Goal: Transaction & Acquisition: Purchase product/service

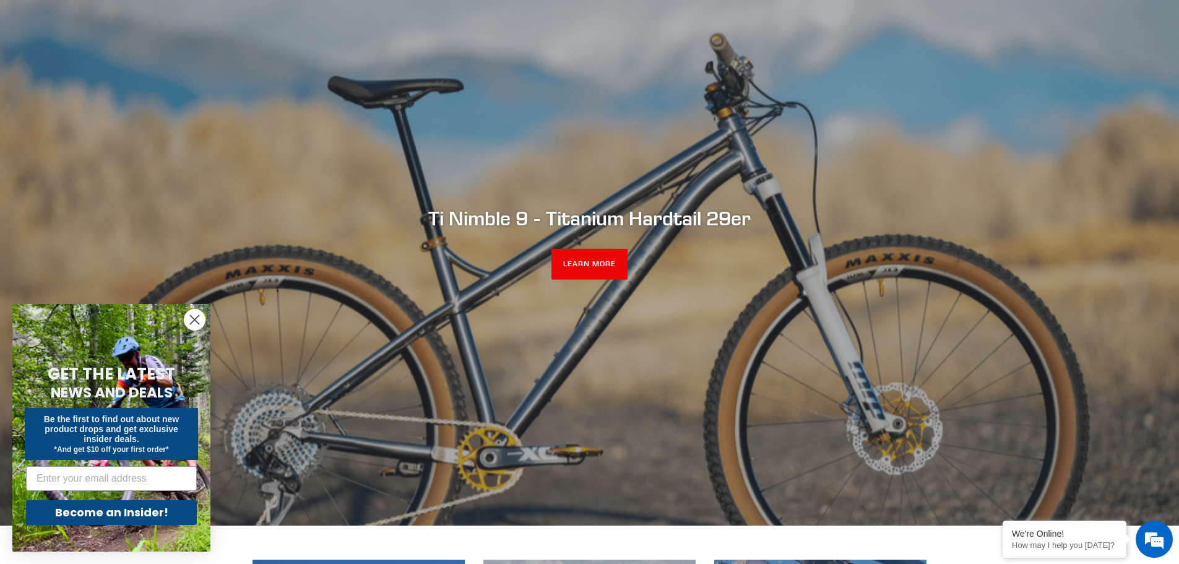
click at [192, 319] on circle "Close dialog" at bounding box center [195, 320] width 20 height 20
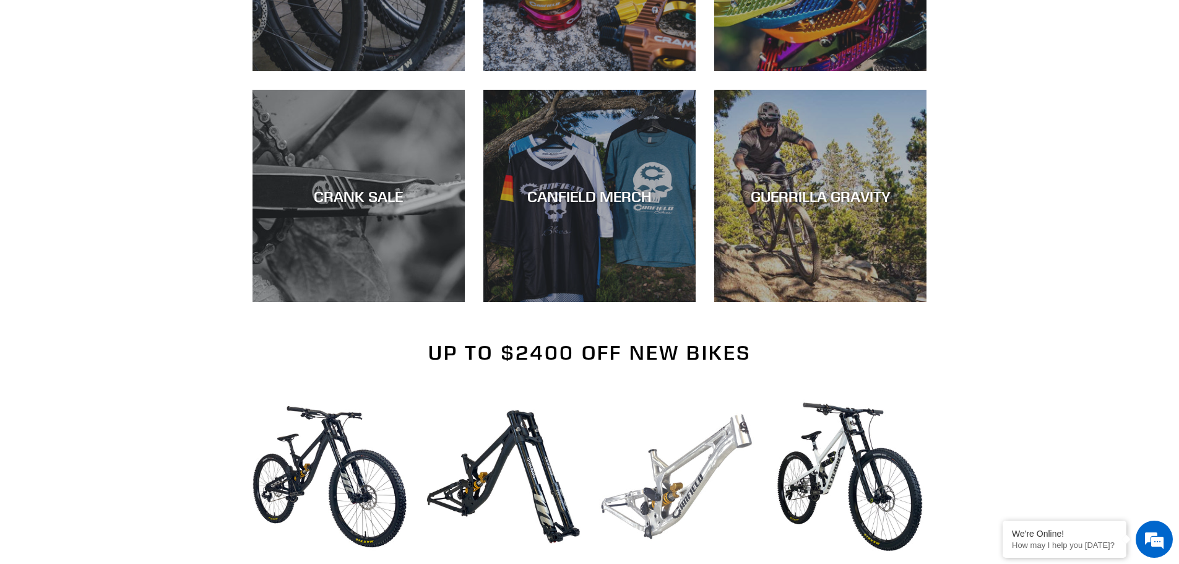
scroll to position [1053, 0]
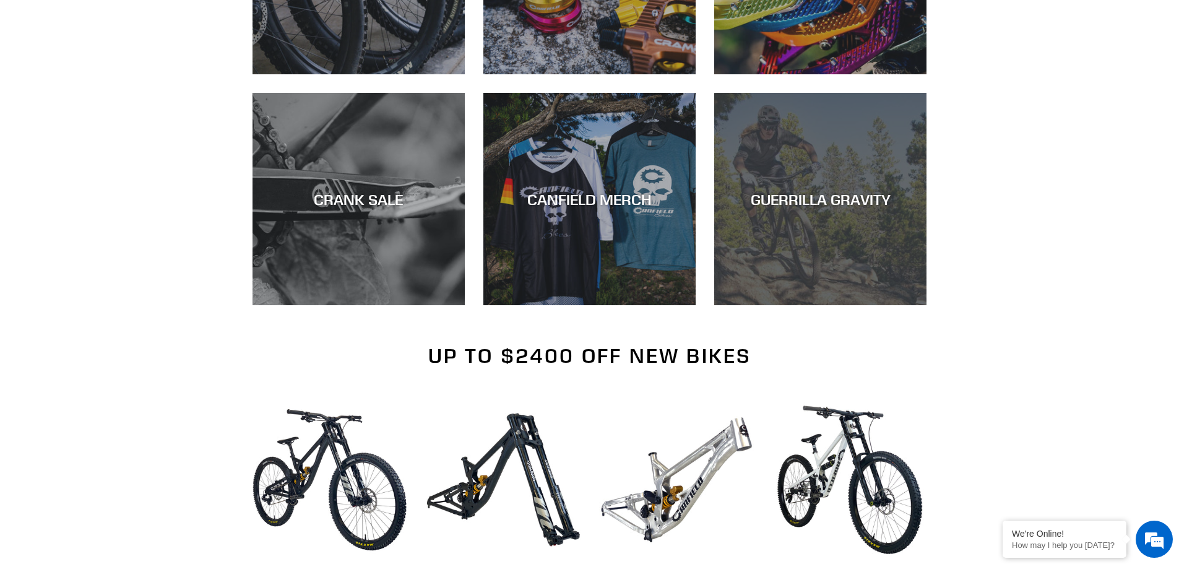
click at [779, 305] on div "GUERRILLA GRAVITY" at bounding box center [820, 305] width 212 height 0
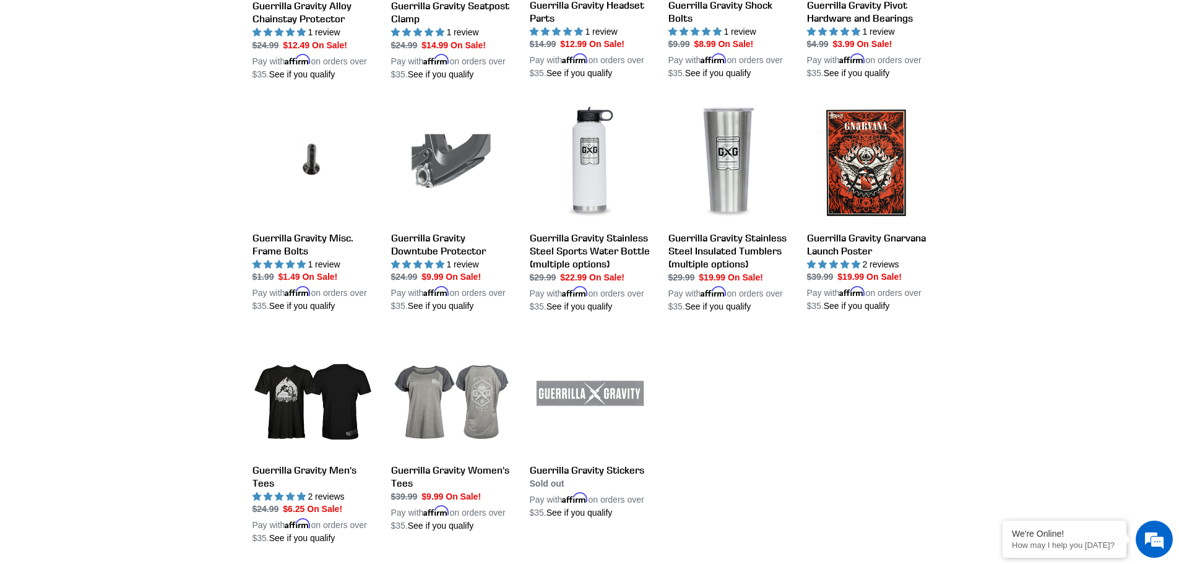
scroll to position [1176, 0]
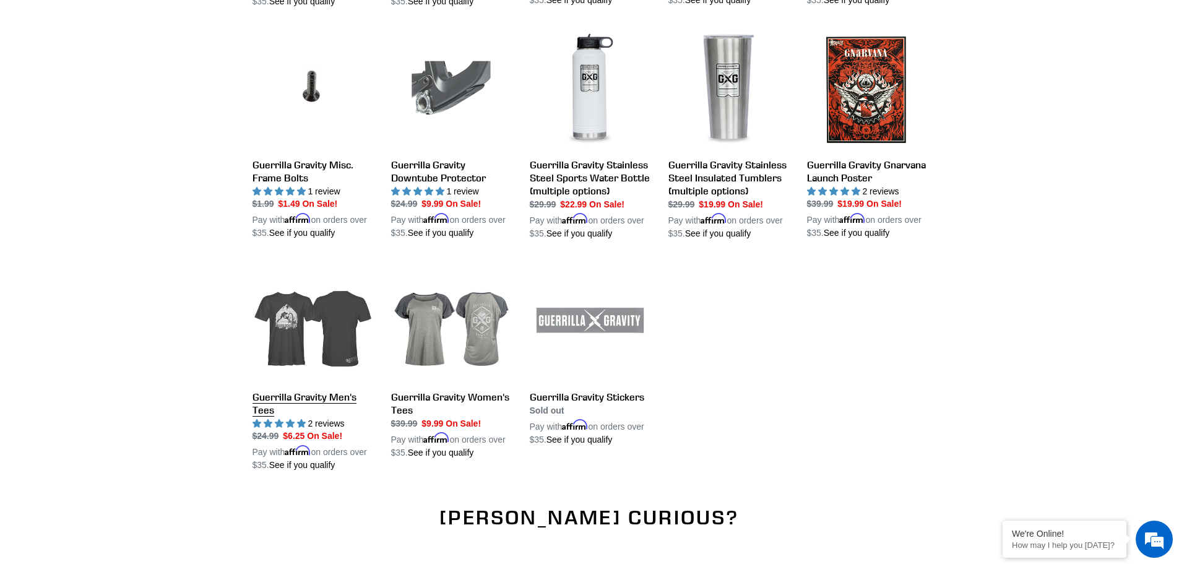
click at [297, 332] on link "Guerrilla Gravity Men's Tees" at bounding box center [313, 367] width 120 height 211
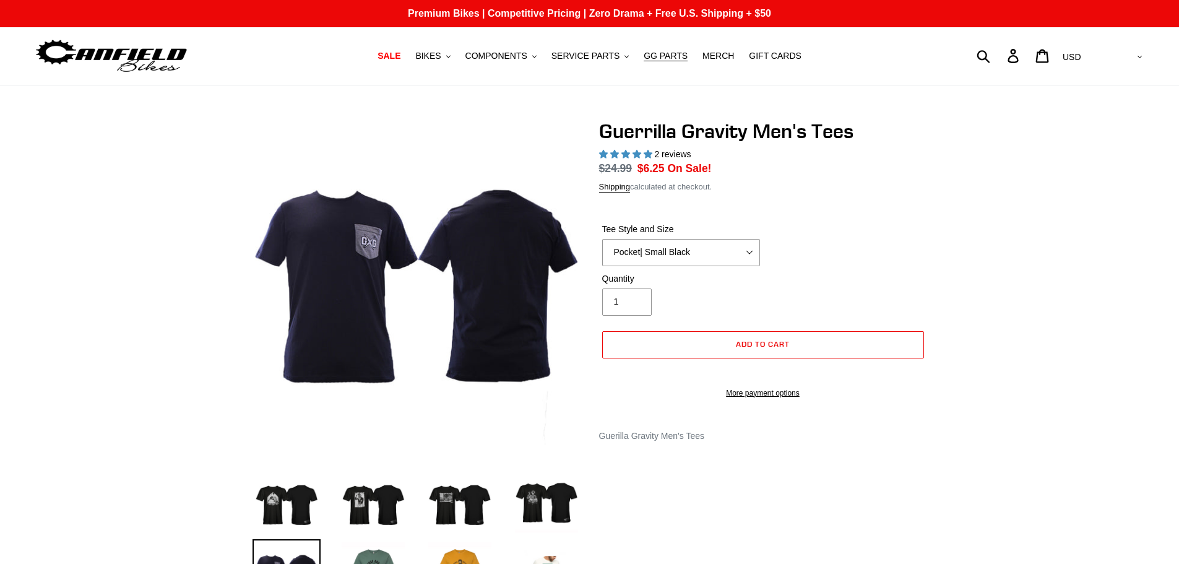
select select "highest-rating"
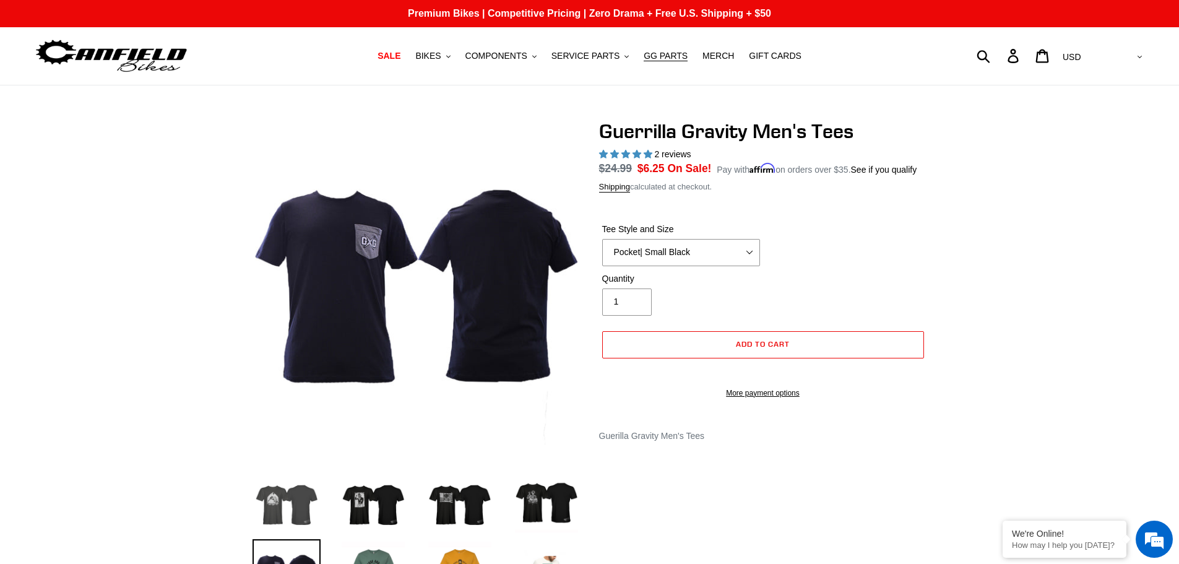
click at [274, 514] on img at bounding box center [287, 501] width 68 height 68
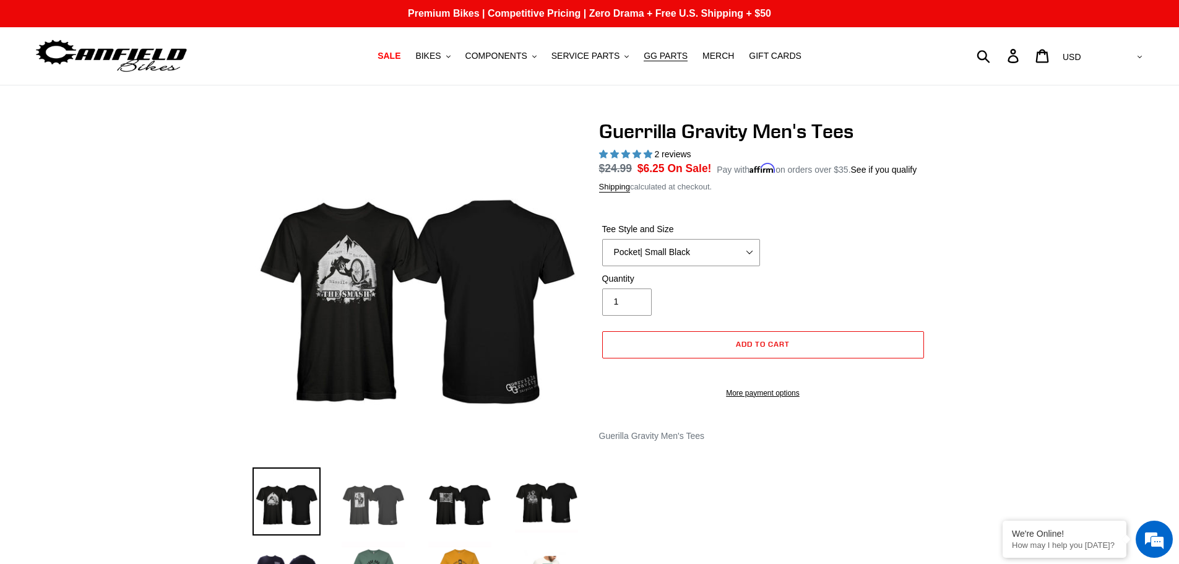
click at [381, 516] on img at bounding box center [373, 501] width 68 height 68
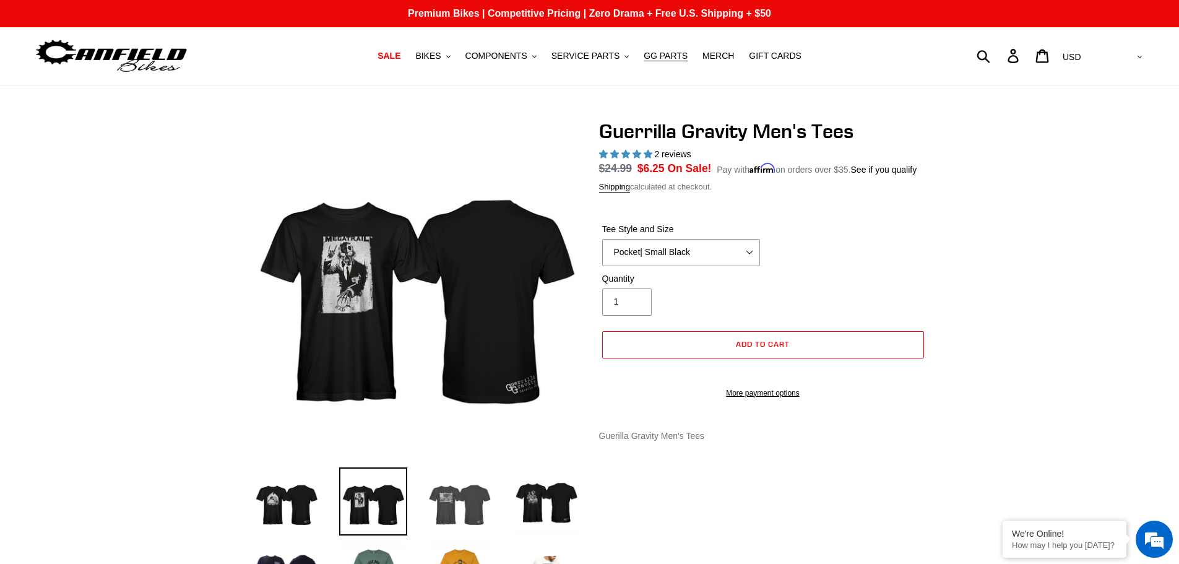
click at [476, 505] on img at bounding box center [460, 501] width 68 height 68
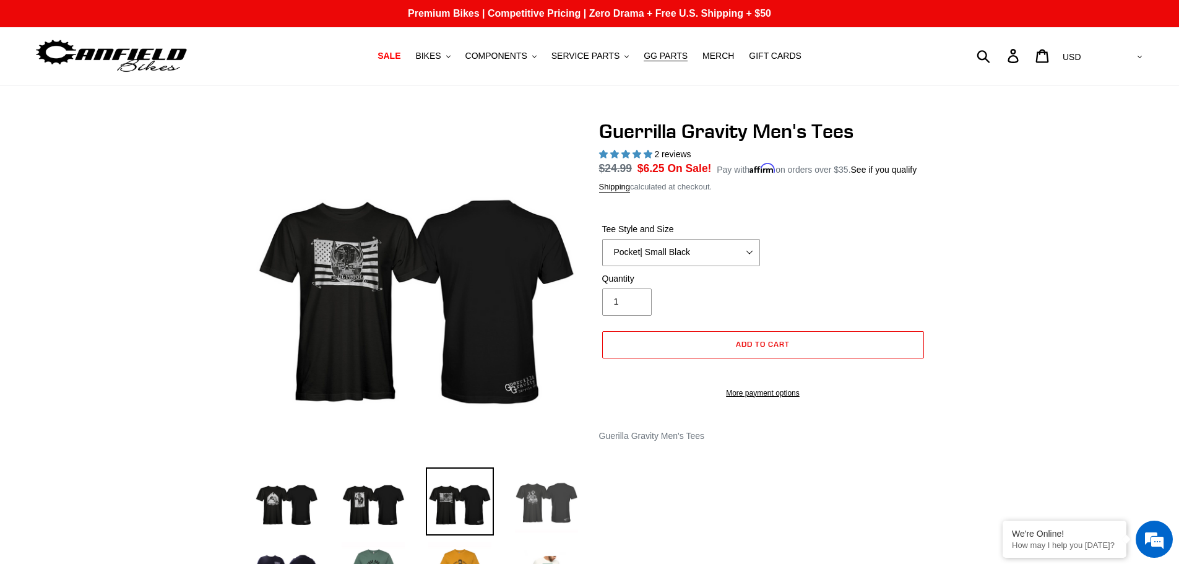
click at [544, 495] on img at bounding box center [547, 501] width 68 height 68
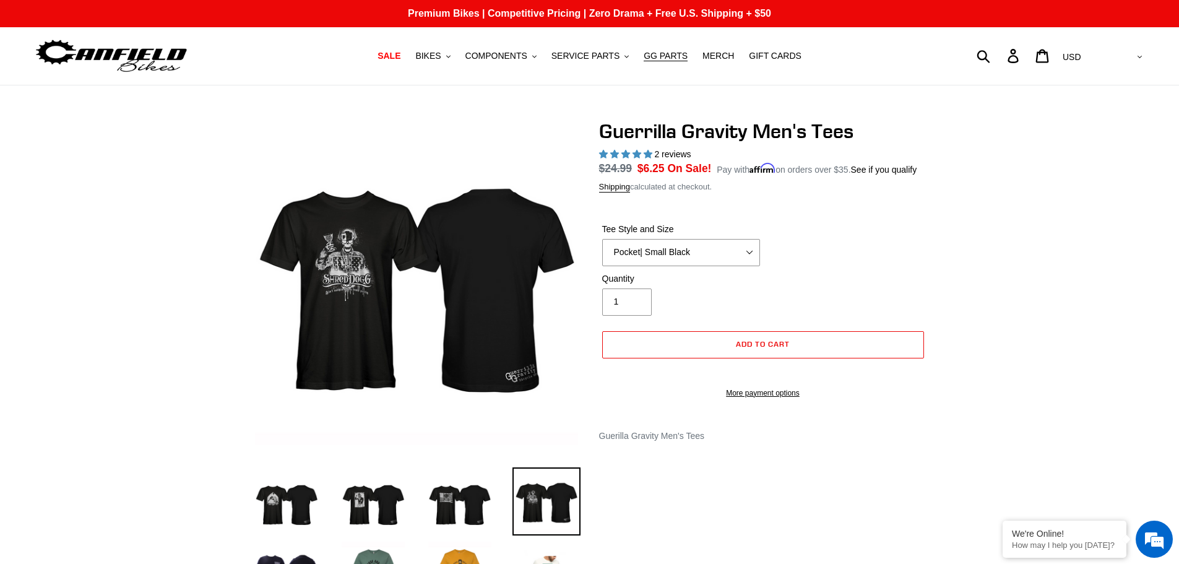
click at [544, 495] on img at bounding box center [547, 501] width 68 height 68
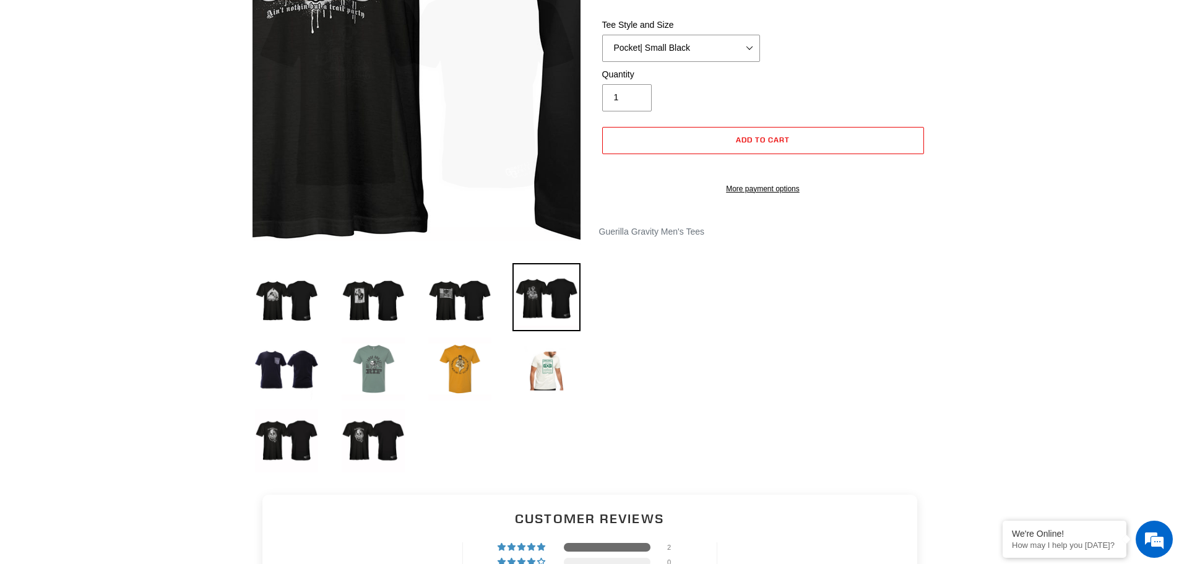
scroll to position [248, 0]
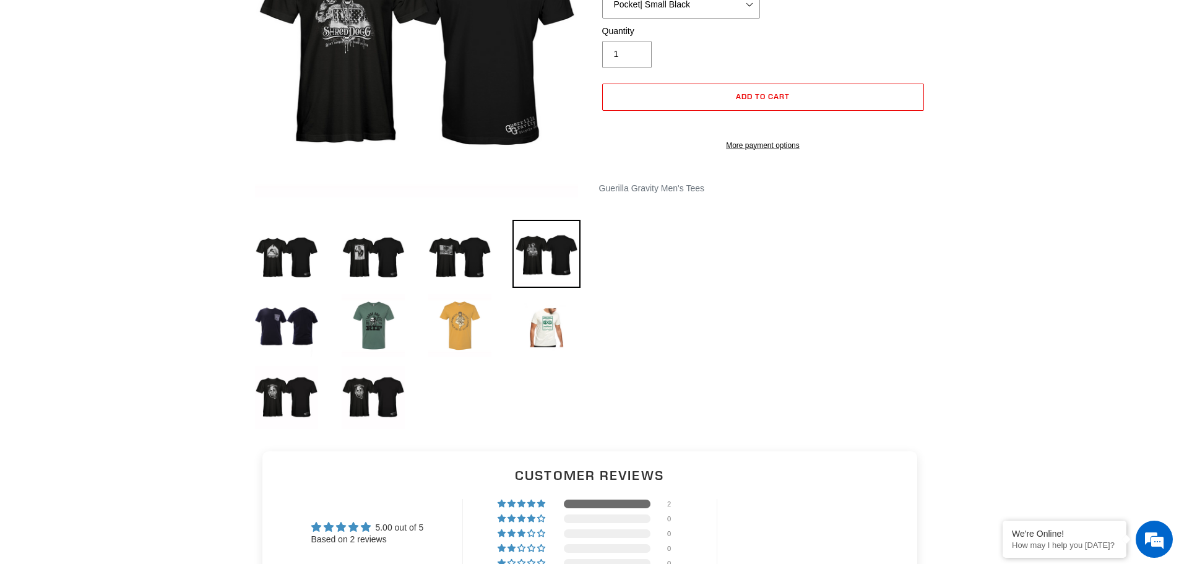
click at [455, 331] on img at bounding box center [460, 326] width 68 height 68
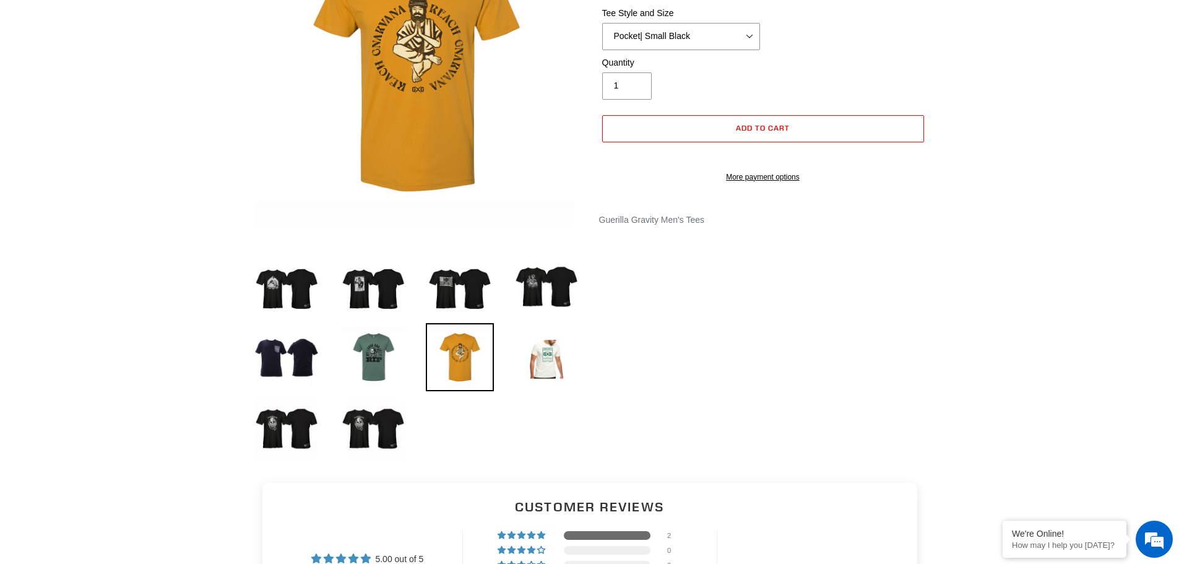
scroll to position [124, 0]
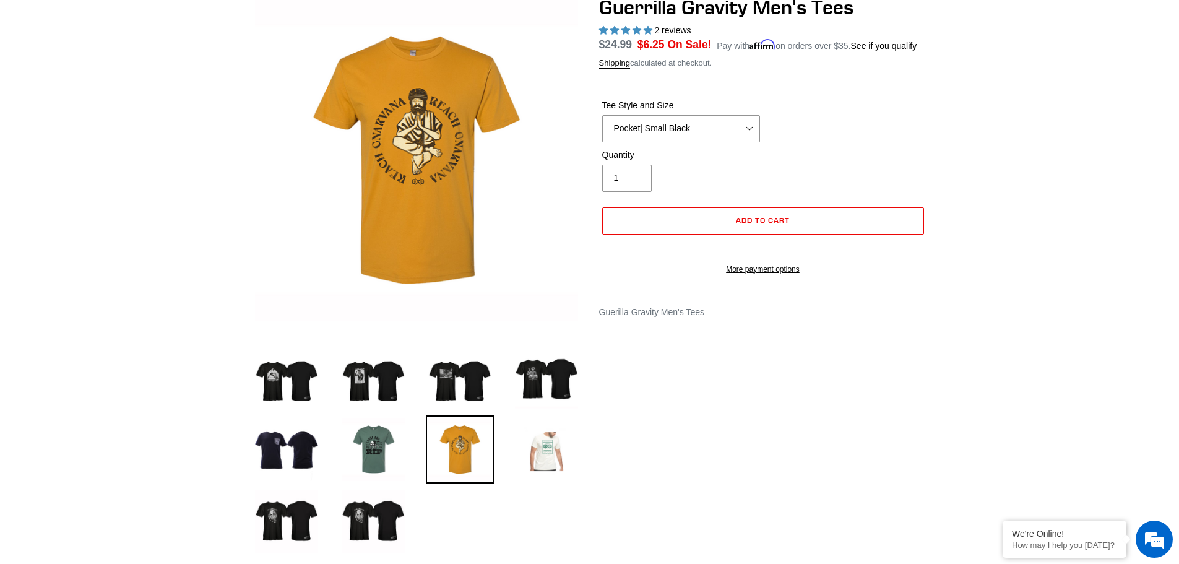
click at [542, 458] on img at bounding box center [547, 449] width 68 height 68
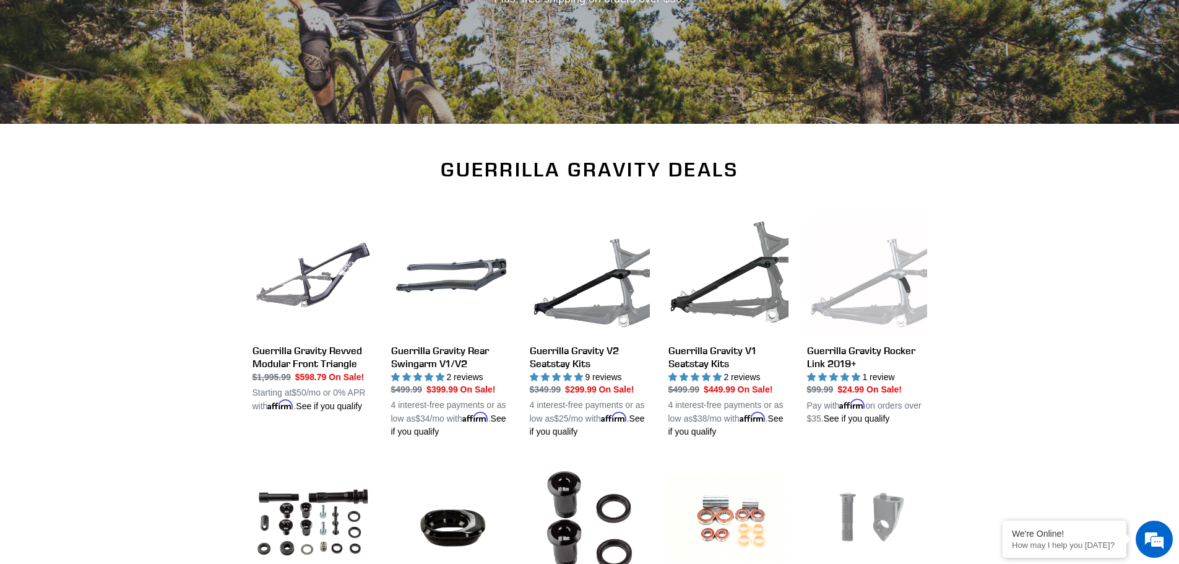
scroll to position [222, 0]
